Goal: Task Accomplishment & Management: Use online tool/utility

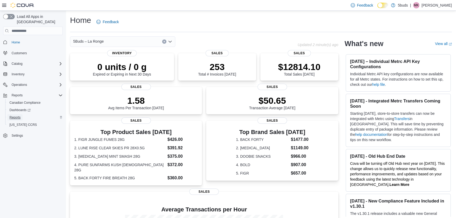
click at [14, 114] on span "Reports" at bounding box center [14, 117] width 11 height 6
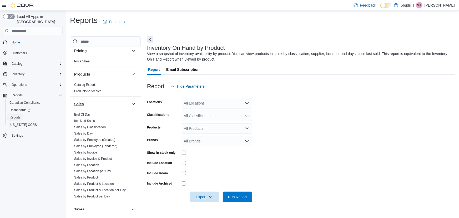
scroll to position [404, 0]
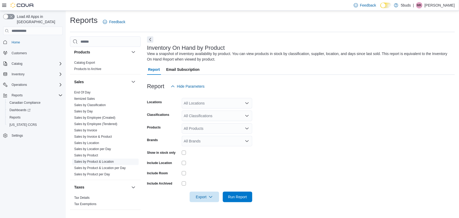
click at [93, 160] on link "Sales by Product & Location" at bounding box center [94, 162] width 40 height 4
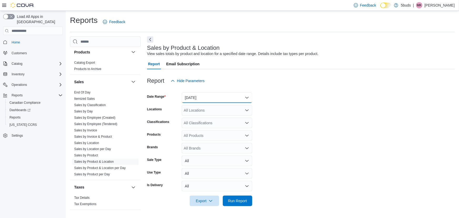
click at [211, 100] on button "[DATE]" at bounding box center [217, 97] width 70 height 11
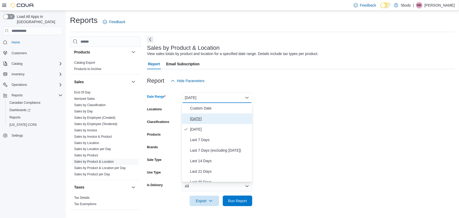
click at [200, 119] on span "[DATE]" at bounding box center [220, 118] width 60 height 6
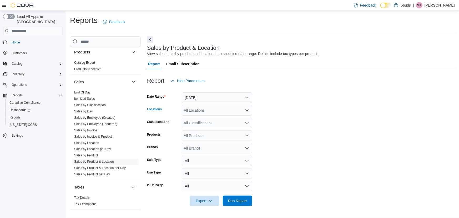
drag, startPoint x: 200, startPoint y: 108, endPoint x: 205, endPoint y: 114, distance: 8.3
click at [200, 108] on div "All Locations" at bounding box center [217, 110] width 70 height 11
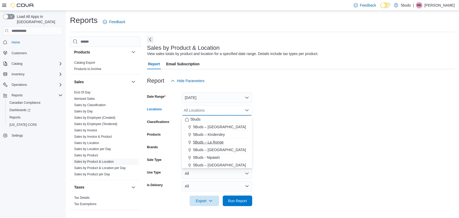
click at [212, 142] on span "5Buds – La Ronge" at bounding box center [208, 141] width 31 height 5
click at [338, 115] on form "Date Range [DATE] Locations 5Buds – [GEOGRAPHIC_DATA] Combo box. Selected. 5Bud…" at bounding box center [301, 146] width 308 height 120
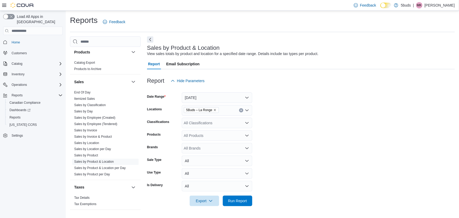
click at [205, 122] on div "All Classifications" at bounding box center [217, 123] width 70 height 11
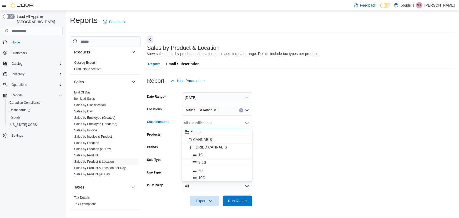
click at [203, 141] on span "CANNABIS" at bounding box center [202, 139] width 19 height 5
click at [304, 144] on form "Date Range [DATE] Locations 5Buds – La Ronge Classifications CANNABIS Combo box…" at bounding box center [301, 146] width 308 height 120
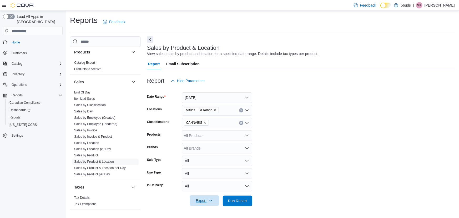
click at [210, 200] on icon "button" at bounding box center [211, 200] width 4 height 4
click at [198, 168] on span "Export to Excel" at bounding box center [205, 169] width 24 height 4
click at [94, 141] on link "Sales by Location" at bounding box center [86, 143] width 25 height 4
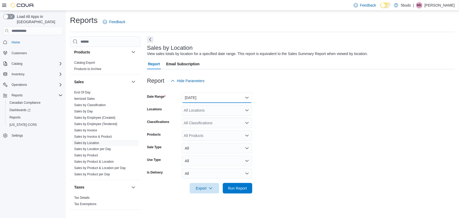
click at [211, 97] on button "[DATE]" at bounding box center [217, 97] width 70 height 11
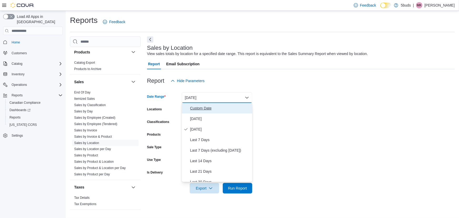
click at [198, 111] on button "Custom Date" at bounding box center [217, 108] width 70 height 11
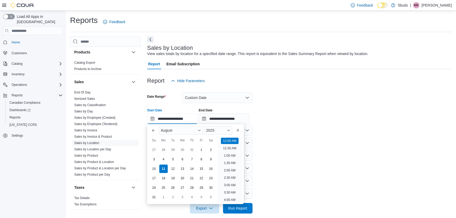
click at [170, 119] on input "**********" at bounding box center [172, 118] width 50 height 11
click at [196, 149] on div "27 28 29 30 31 1 2" at bounding box center [182, 149] width 66 height 9
click at [200, 149] on div "1" at bounding box center [200, 149] width 9 height 9
type input "**********"
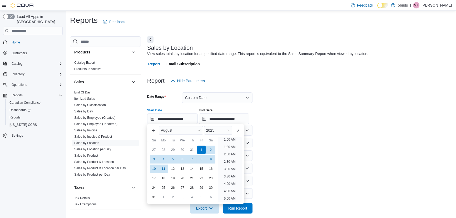
scroll to position [1, 0]
click at [285, 125] on form "**********" at bounding box center [299, 149] width 304 height 127
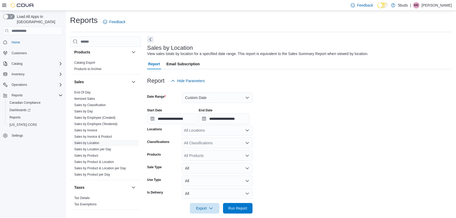
click at [212, 132] on div "All Locations" at bounding box center [217, 130] width 70 height 11
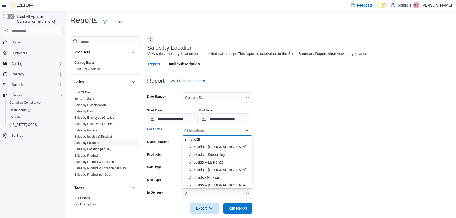
click at [211, 161] on span "5Buds – La Ronge" at bounding box center [208, 161] width 31 height 5
click at [293, 150] on form "**********" at bounding box center [299, 149] width 304 height 127
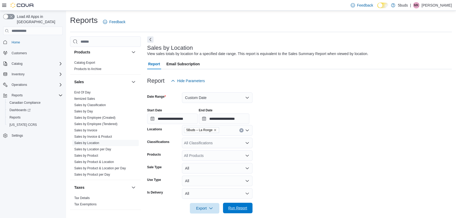
click at [239, 206] on span "Run Report" at bounding box center [237, 207] width 19 height 5
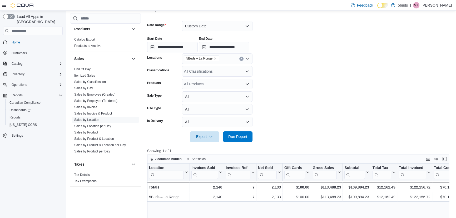
scroll to position [95, 0]
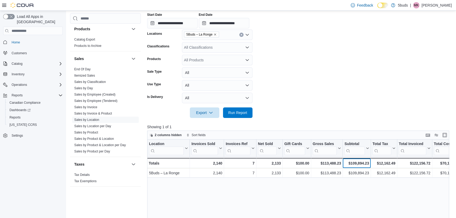
click at [358, 163] on div "$109,894.23" at bounding box center [356, 163] width 24 height 6
copy div "109,894.23"
